Goal: Task Accomplishment & Management: Manage account settings

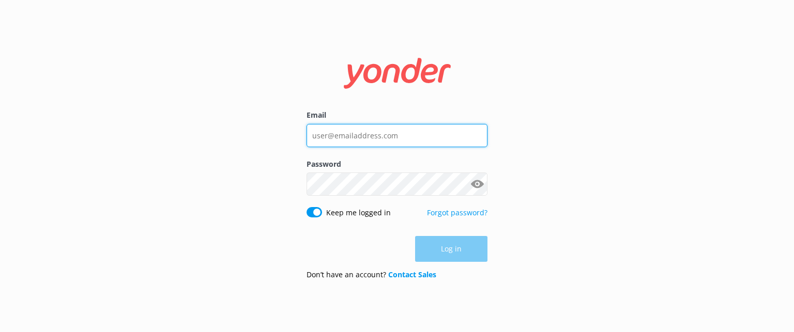
type input "[EMAIL_ADDRESS][DOMAIN_NAME]"
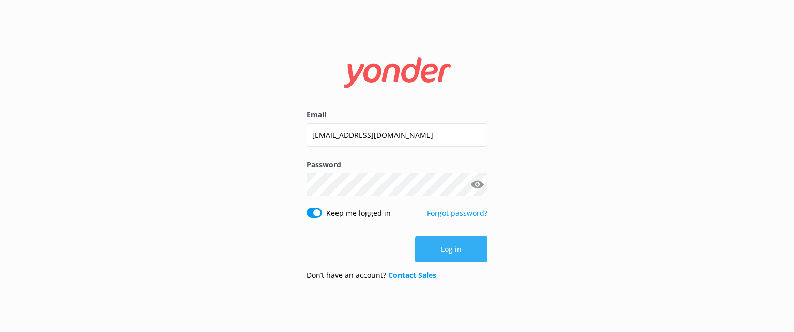
click at [460, 257] on button "Log in" at bounding box center [451, 250] width 72 height 26
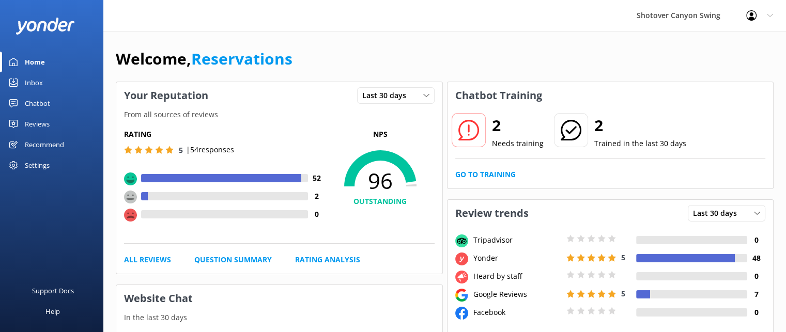
click at [32, 124] on div "Reviews" at bounding box center [37, 124] width 25 height 21
